Goal: Transaction & Acquisition: Download file/media

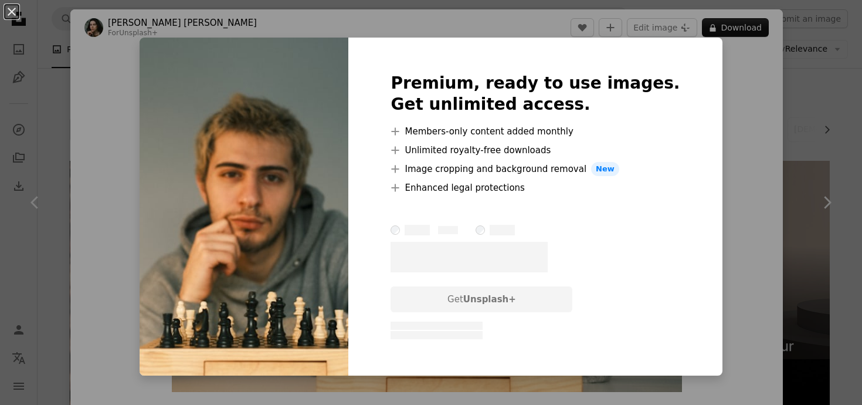
scroll to position [5315, 0]
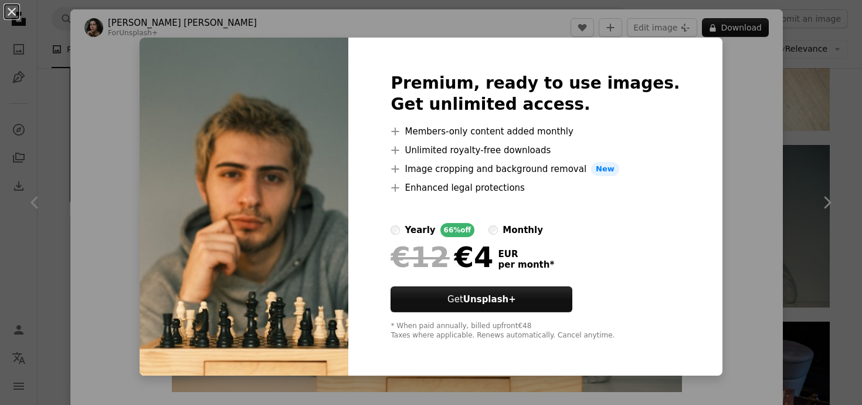
click at [704, 76] on div "An X shape Premium, ready to use images. Get unlimited access. A plus sign Memb…" at bounding box center [431, 202] width 862 height 405
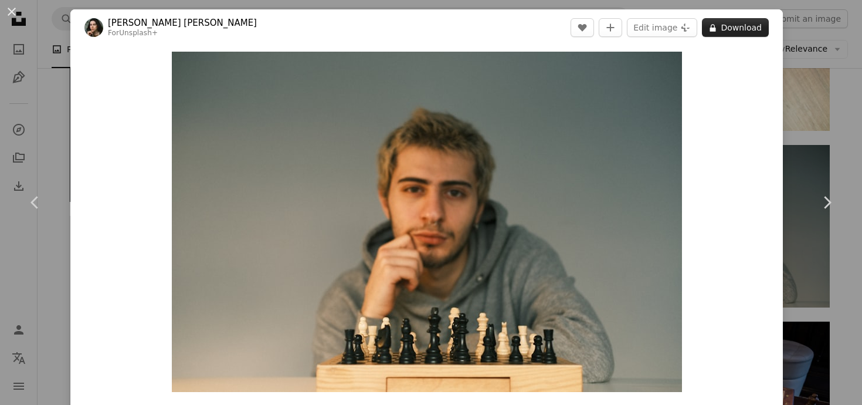
click at [749, 25] on button "A lock Download" at bounding box center [735, 27] width 67 height 19
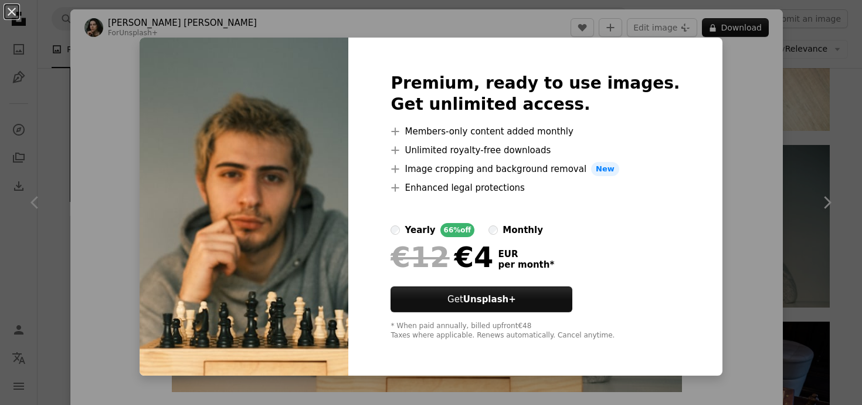
click at [755, 194] on div "An X shape Premium, ready to use images. Get unlimited access. A plus sign Memb…" at bounding box center [431, 202] width 862 height 405
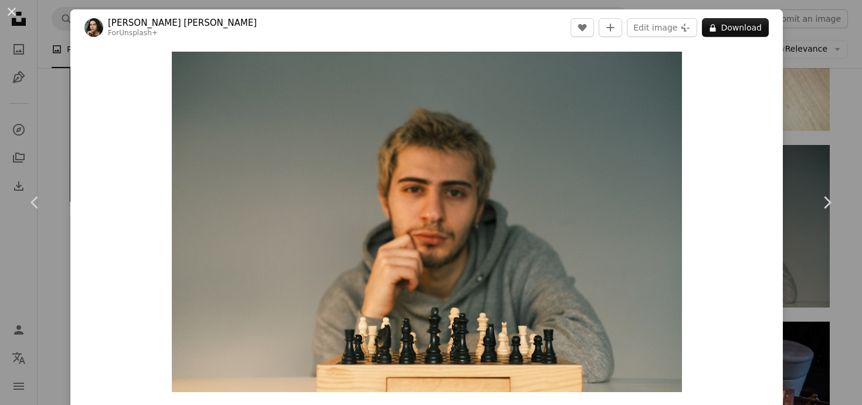
click at [816, 101] on div "An X shape Chevron left Chevron right [PERSON_NAME] [PERSON_NAME] For Unsplash+…" at bounding box center [431, 202] width 862 height 405
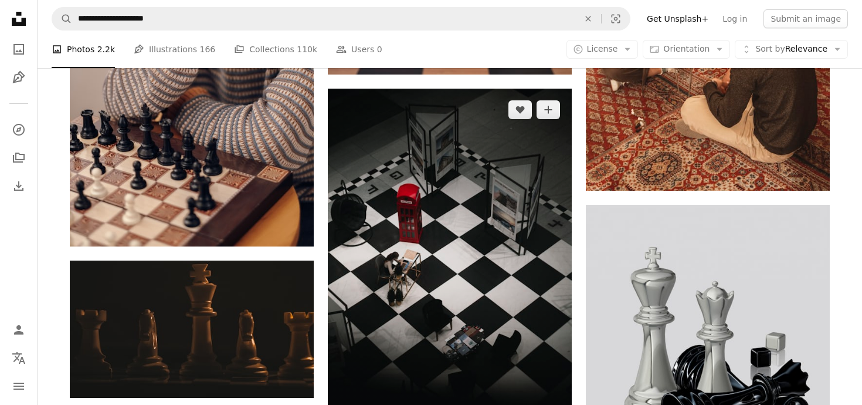
scroll to position [9124, 0]
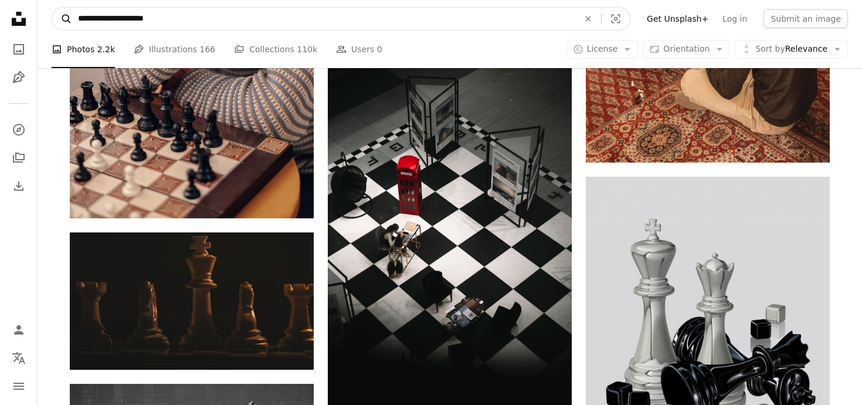
drag, startPoint x: 174, startPoint y: 20, endPoint x: 59, endPoint y: 19, distance: 114.9
click at [59, 19] on form "**********" at bounding box center [341, 18] width 579 height 23
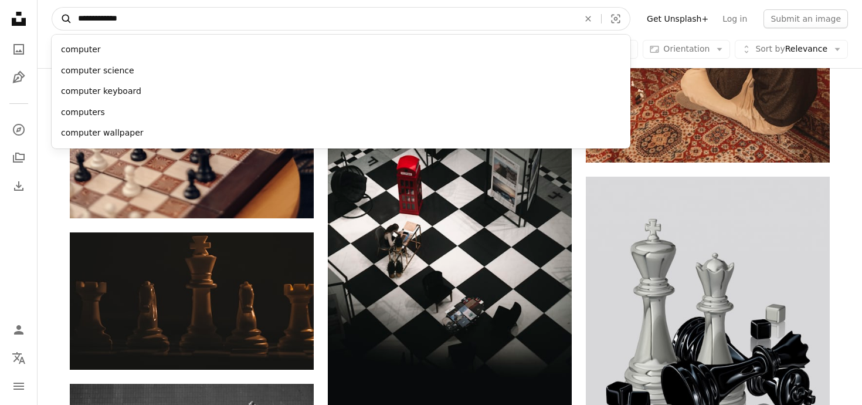
type input "**********"
click button "A magnifying glass" at bounding box center [62, 19] width 20 height 22
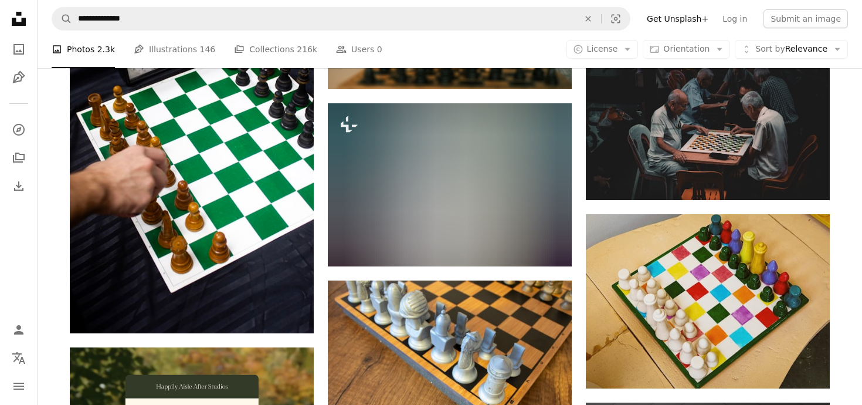
scroll to position [1516, 0]
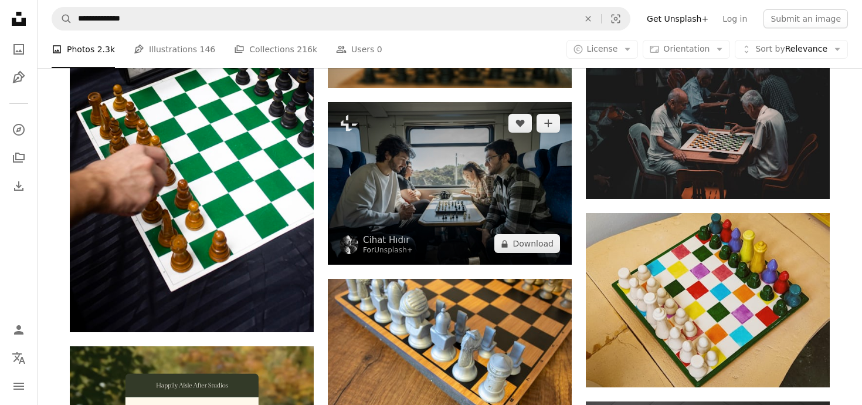
click at [430, 202] on img at bounding box center [450, 183] width 244 height 162
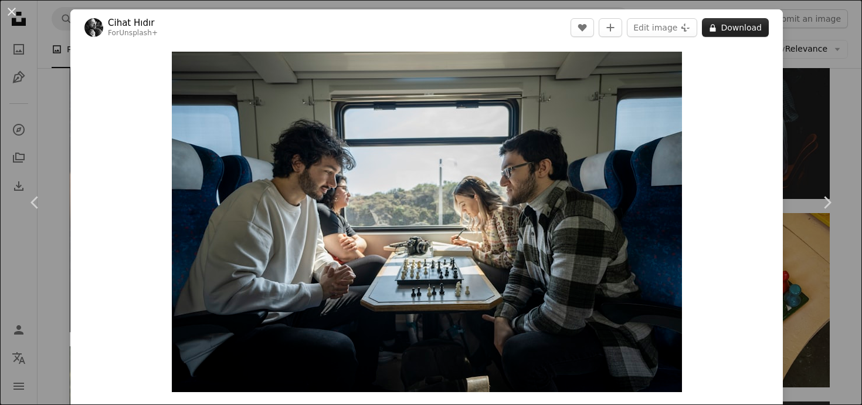
click at [754, 33] on button "A lock Download" at bounding box center [735, 27] width 67 height 19
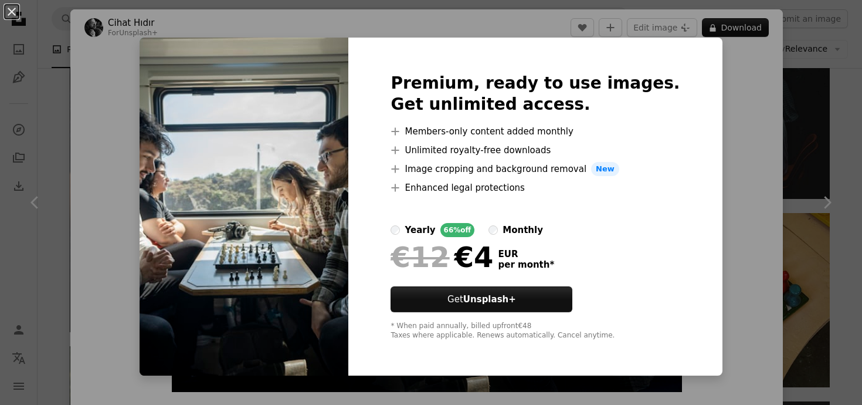
click at [755, 86] on div "An X shape Premium, ready to use images. Get unlimited access. A plus sign Memb…" at bounding box center [431, 202] width 862 height 405
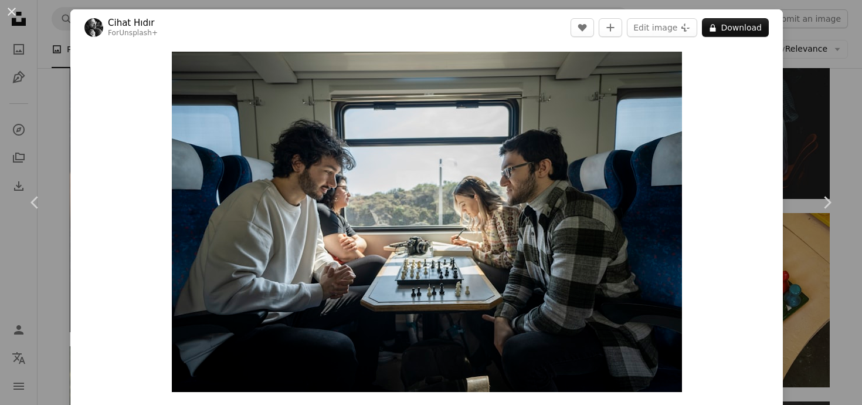
click at [801, 33] on div "An X shape Chevron left Chevron right Cihat Hıdır For Unsplash+ A heart A plus …" at bounding box center [431, 202] width 862 height 405
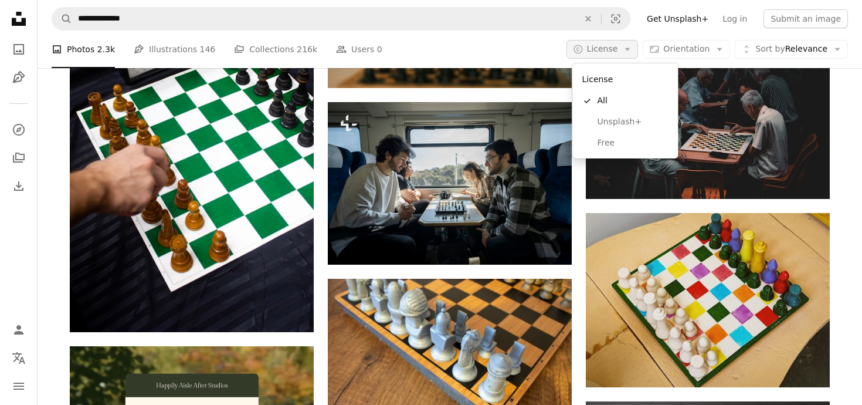
click at [605, 50] on span "License" at bounding box center [602, 48] width 31 height 9
click at [606, 144] on span "Free" at bounding box center [634, 143] width 72 height 12
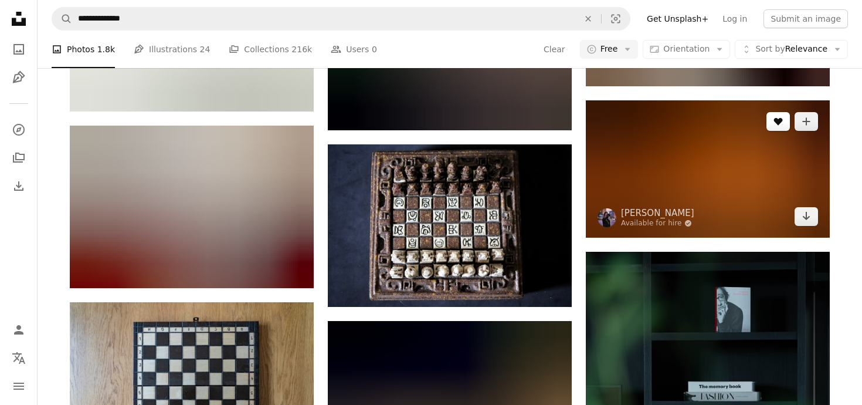
scroll to position [4151, 0]
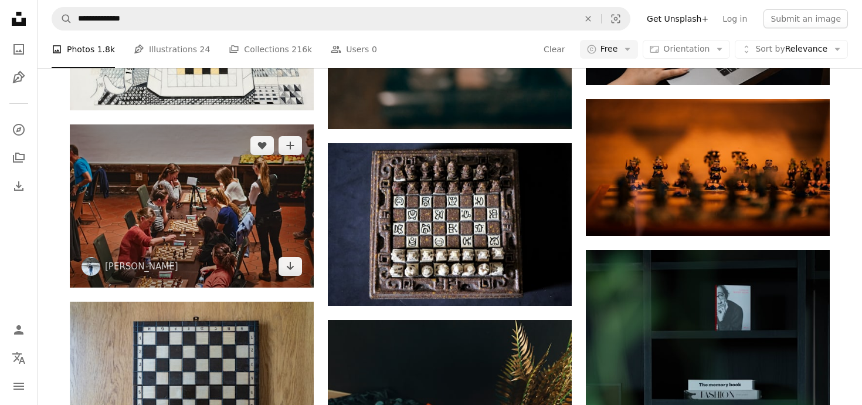
click at [150, 211] on img at bounding box center [192, 205] width 244 height 163
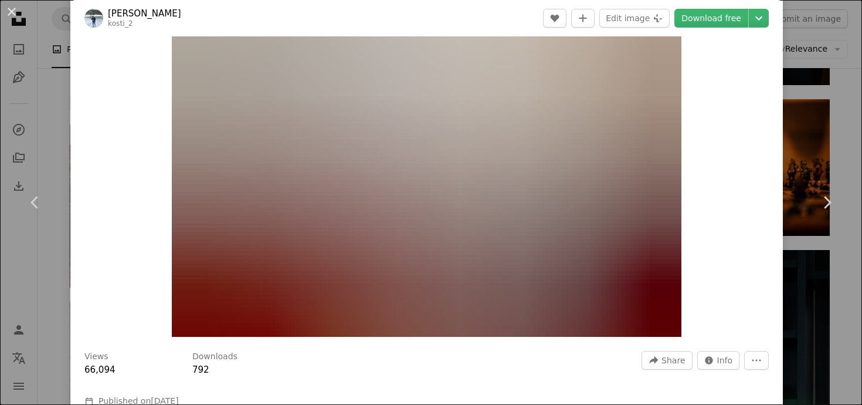
scroll to position [54, 0]
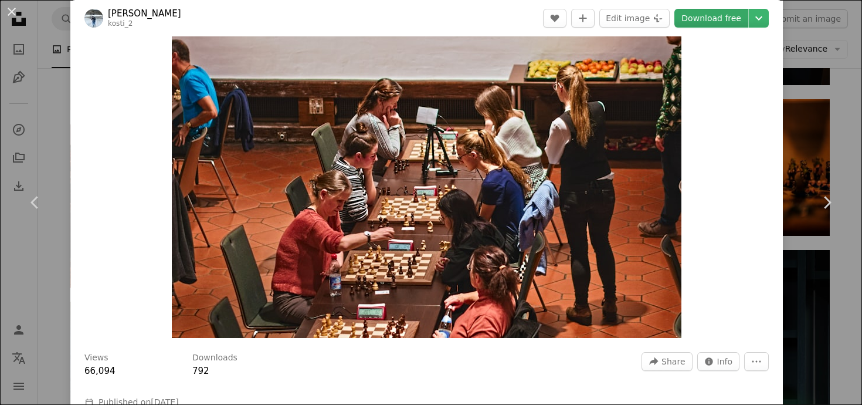
click at [728, 16] on link "Download free" at bounding box center [711, 18] width 74 height 19
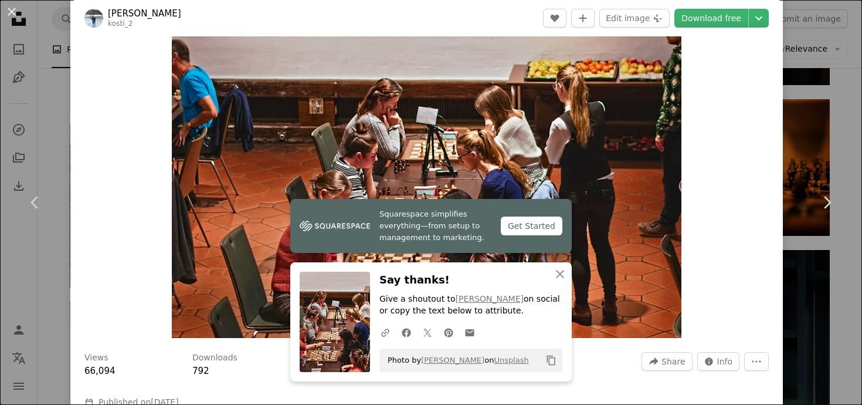
click at [844, 73] on div "An X shape Chevron left Chevron right [PERSON_NAME] kosti_2 A heart A plus sign…" at bounding box center [431, 202] width 862 height 405
